Goal: Task Accomplishment & Management: Complete application form

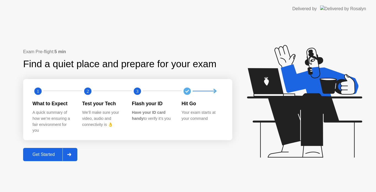
click at [46, 157] on div "Get Started" at bounding box center [44, 154] width 38 height 5
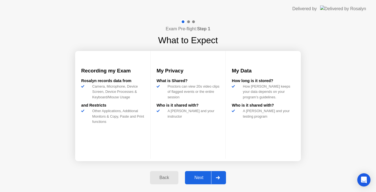
click at [192, 179] on div "Next" at bounding box center [199, 177] width 24 height 5
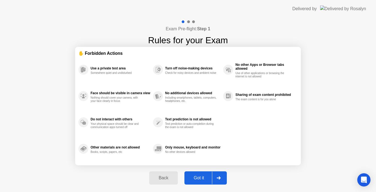
click at [192, 179] on div "Got it" at bounding box center [199, 177] width 26 height 5
select select "Available cameras"
select select "Available speakers"
select select "Available microphones"
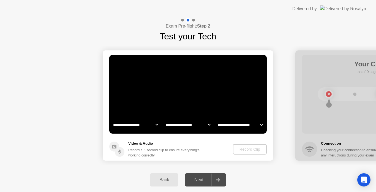
select select "*"
select select "**********"
select select "*******"
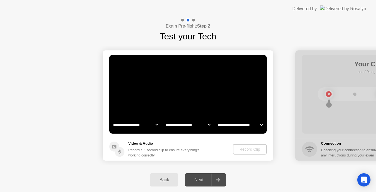
select select "*******"
click at [242, 149] on div "Record Clip" at bounding box center [249, 149] width 29 height 4
drag, startPoint x: 242, startPoint y: 149, endPoint x: 114, endPoint y: 148, distance: 127.7
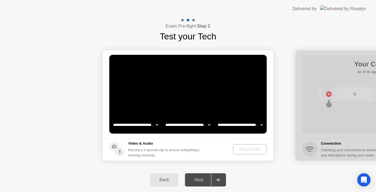
click at [114, 148] on footer "Video & Audio Record a 5 second clip to ensure everything’s working correctly R…" at bounding box center [188, 149] width 171 height 23
click at [114, 148] on circle at bounding box center [114, 146] width 10 height 10
click at [244, 151] on div "Record Clip" at bounding box center [249, 149] width 29 height 4
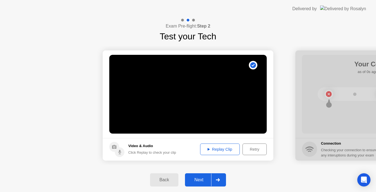
click at [197, 182] on div "Next" at bounding box center [199, 179] width 24 height 5
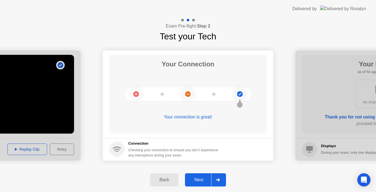
click at [197, 182] on div "Next" at bounding box center [199, 179] width 24 height 5
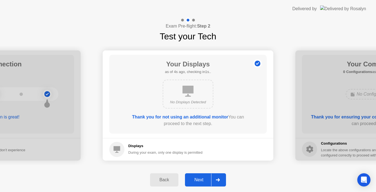
click at [197, 182] on div "Next" at bounding box center [199, 179] width 24 height 5
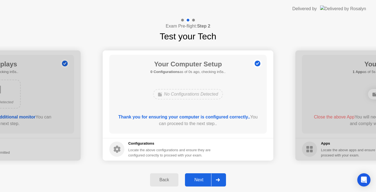
click at [197, 182] on div "Next" at bounding box center [199, 179] width 24 height 5
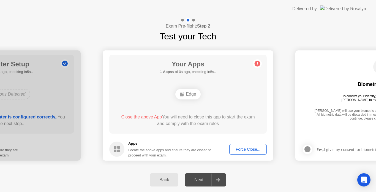
click at [247, 148] on div "Force Close..." at bounding box center [248, 149] width 34 height 4
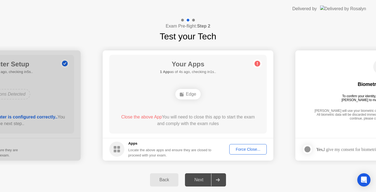
click at [200, 182] on div "Next" at bounding box center [199, 179] width 24 height 5
click at [152, 116] on span "Close the above App" at bounding box center [141, 116] width 41 height 5
click at [263, 151] on div "Force Close..." at bounding box center [248, 149] width 34 height 4
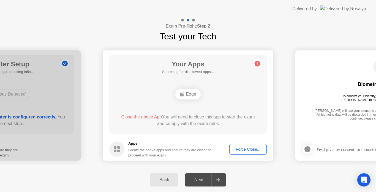
click at [197, 177] on div "Next" at bounding box center [199, 179] width 24 height 5
click at [187, 97] on div "Edge" at bounding box center [187, 94] width 25 height 10
click at [243, 151] on div "Force Close..." at bounding box center [248, 149] width 34 height 4
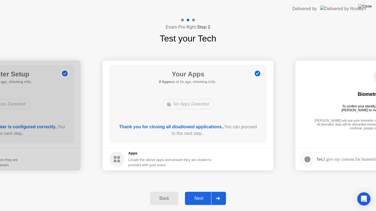
click at [199, 192] on div "Next" at bounding box center [199, 198] width 24 height 5
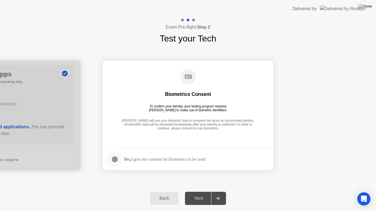
click at [185, 104] on div "Biometrics Consent To confirm your identity, your testing program requires [PER…" at bounding box center [187, 100] width 157 height 71
click at [190, 74] on circle at bounding box center [188, 76] width 15 height 15
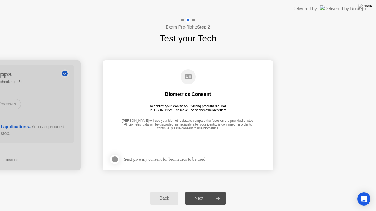
click at [190, 74] on circle at bounding box center [188, 76] width 15 height 15
click at [196, 42] on h1 "Test your Tech" at bounding box center [188, 38] width 57 height 13
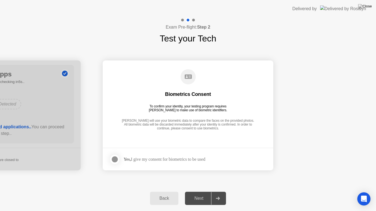
drag, startPoint x: 196, startPoint y: 42, endPoint x: 168, endPoint y: 200, distance: 160.4
click at [168, 192] on div "**********" at bounding box center [188, 115] width 376 height 194
click at [114, 161] on div at bounding box center [114, 159] width 7 height 7
click at [199, 192] on div "Next" at bounding box center [199, 198] width 24 height 5
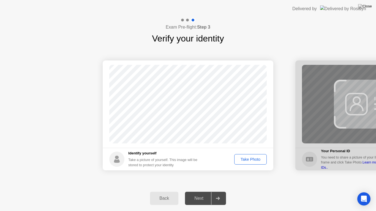
click at [245, 158] on div "Take Photo" at bounding box center [250, 159] width 29 height 4
click at [247, 159] on div "Retake" at bounding box center [253, 159] width 21 height 4
click at [247, 159] on div "Take Photo" at bounding box center [250, 159] width 29 height 4
click at [204, 192] on div "Next" at bounding box center [199, 198] width 24 height 5
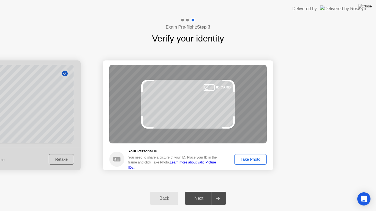
click at [250, 159] on div "Take Photo" at bounding box center [250, 159] width 29 height 4
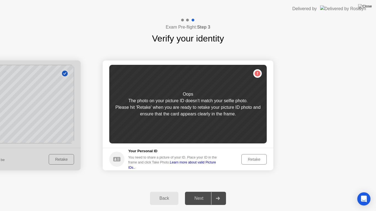
click at [252, 160] on div "Retake" at bounding box center [253, 159] width 21 height 4
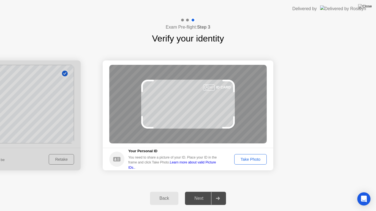
click at [252, 158] on div "Take Photo" at bounding box center [250, 159] width 29 height 4
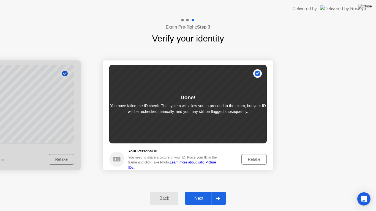
click at [247, 162] on div "Retake" at bounding box center [253, 159] width 21 height 4
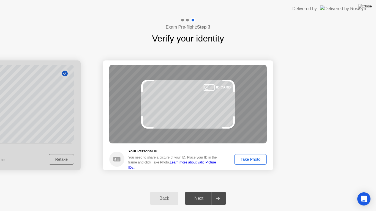
click at [247, 162] on div "Take Photo" at bounding box center [250, 159] width 29 height 4
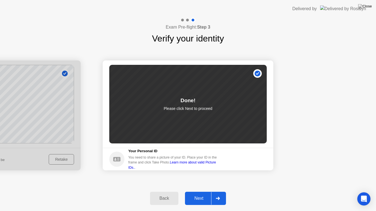
click at [195, 192] on div "Next" at bounding box center [199, 198] width 24 height 5
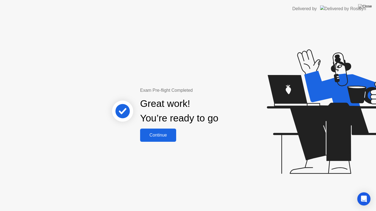
click at [164, 135] on div "Continue" at bounding box center [158, 135] width 33 height 5
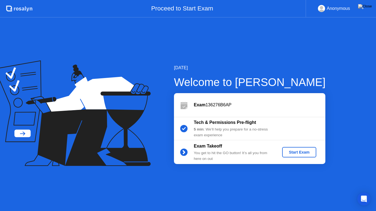
click at [288, 152] on div "Start Exam" at bounding box center [298, 152] width 29 height 4
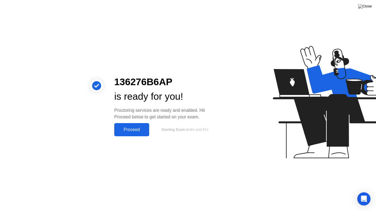
click at [138, 130] on div "Proceed" at bounding box center [132, 129] width 32 height 5
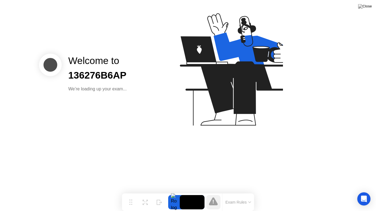
click at [175, 192] on div at bounding box center [174, 202] width 12 height 14
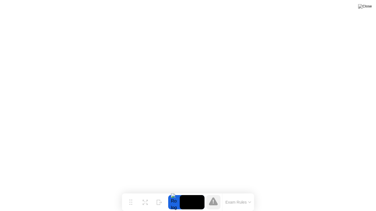
drag, startPoint x: 192, startPoint y: 203, endPoint x: 217, endPoint y: 203, distance: 24.8
